Goal: Information Seeking & Learning: Compare options

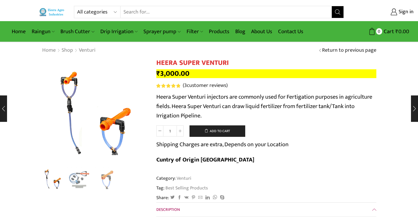
click at [174, 13] on input "Search input" at bounding box center [225, 12] width 211 height 12
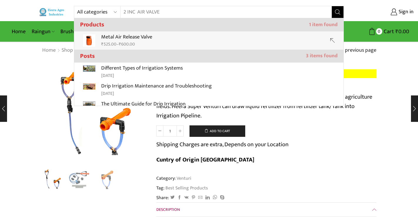
click at [136, 39] on p "Metal Air Release Valve" at bounding box center [126, 37] width 51 height 8
type input "Metal Air Release Valve"
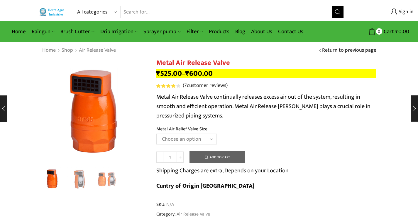
click at [211, 139] on select "Choose an option HT-88P 1" HT-89 1.5"" at bounding box center [186, 138] width 60 height 11
click at [202, 15] on input "Search input" at bounding box center [225, 12] width 211 height 12
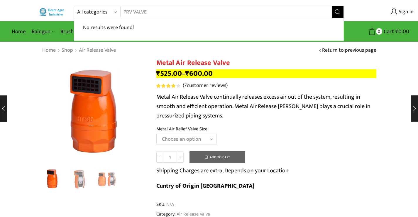
type input "PRV VALVE"
click at [208, 138] on select "Choose an option HT-88P 1" HT-89 1.5"" at bounding box center [186, 138] width 60 height 11
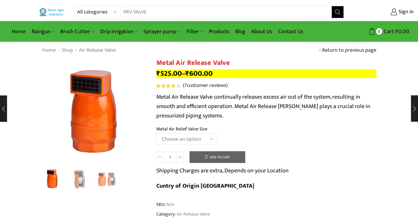
select select "ht-89-1-5"
click at [156, 133] on select "Choose an option HT-88P 1" HT-89 1.5"" at bounding box center [186, 138] width 60 height 11
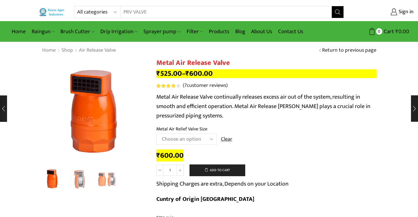
click at [336, 13] on icon "Search button" at bounding box center [337, 11] width 5 height 5
click at [338, 12] on icon "Search button" at bounding box center [337, 11] width 5 height 5
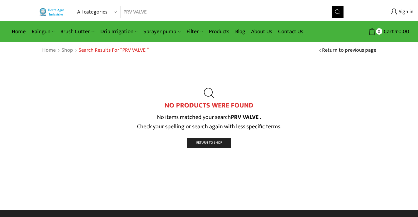
click at [177, 16] on input "PRV VALVE" at bounding box center [222, 12] width 204 height 12
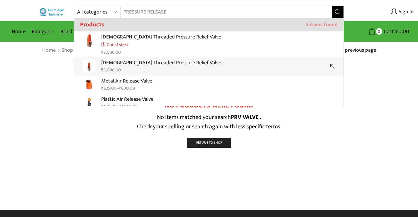
click at [147, 65] on p "Female Threaded Pressure Relief Valve" at bounding box center [161, 63] width 120 height 8
type input "Female Threaded Pressure Relief Valve"
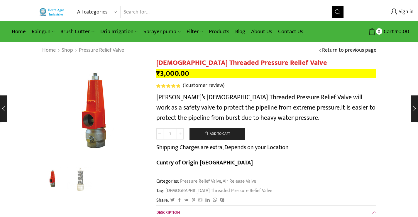
click at [195, 13] on input "Search input" at bounding box center [225, 12] width 211 height 12
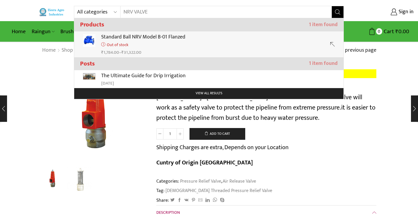
click at [152, 40] on p "Standard Ball NRV Model B-01 Flanzed" at bounding box center [143, 37] width 84 height 8
type input "Standard Ball NRV Model B-01 Flanzed"
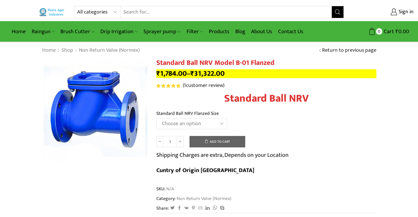
click at [222, 123] on select "Choose an option 1" Standard Ball NRV 1.5" Standard Ball NRV 2" Standard Ball N…" at bounding box center [191, 123] width 71 height 11
click at [156, 118] on select "Choose an option 1" Standard Ball NRV 1.5" Standard Ball NRV 2" Standard Ball N…" at bounding box center [191, 123] width 71 height 11
select select "4-standard-ball-nrv"
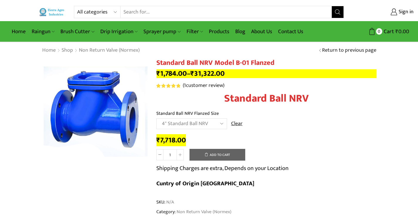
click at [176, 14] on input "Search input" at bounding box center [225, 12] width 211 height 12
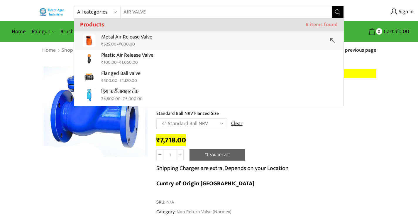
drag, startPoint x: 144, startPoint y: 40, endPoint x: 140, endPoint y: 41, distance: 4.5
click at [144, 41] on p "Metal Air Release Valve" at bounding box center [126, 37] width 51 height 8
type input "Metal Air Release Valve"
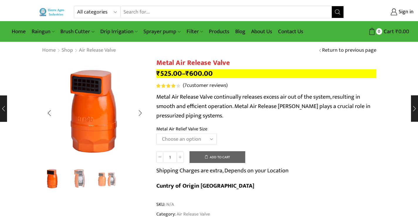
click at [80, 177] on img "2 / 3" at bounding box center [79, 178] width 24 height 24
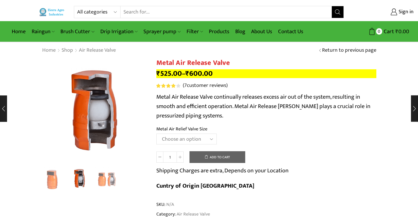
click at [198, 11] on input "Search input" at bounding box center [225, 12] width 211 height 12
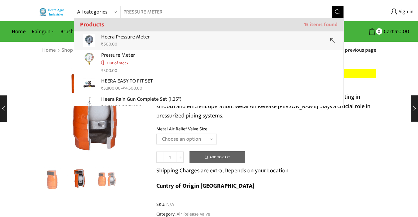
click at [132, 40] on p "Heera Pressure Meter" at bounding box center [125, 37] width 49 height 8
type input "Heera Pressure Meter"
